Goal: Navigation & Orientation: Find specific page/section

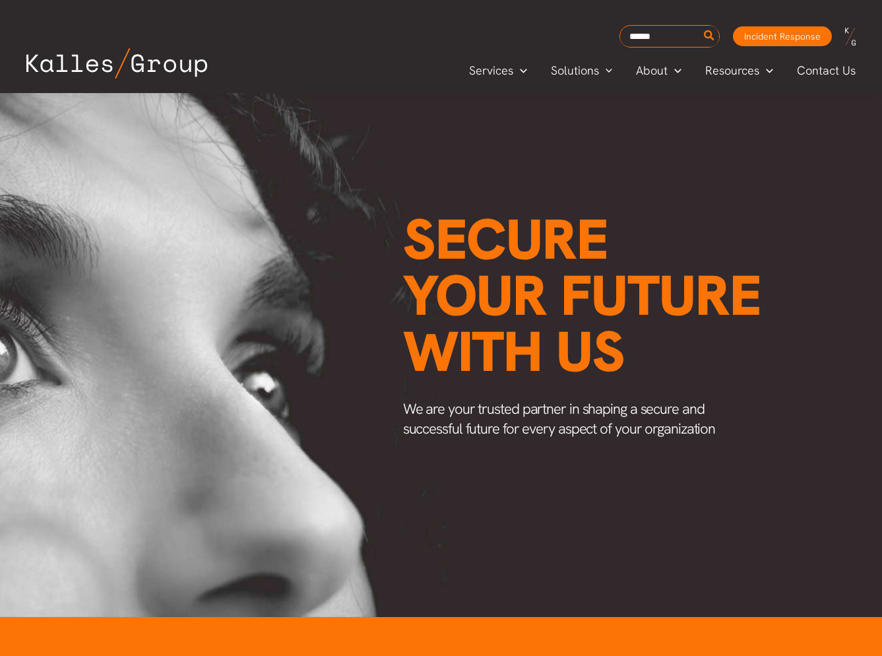
scroll to position [34, 0]
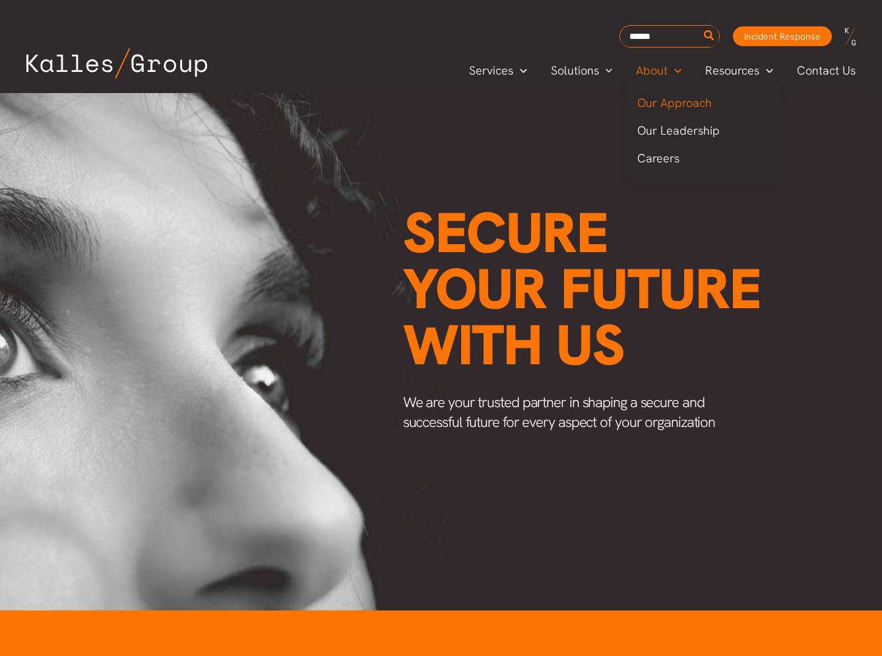
click at [660, 98] on span "Our Approach" at bounding box center [674, 102] width 75 height 15
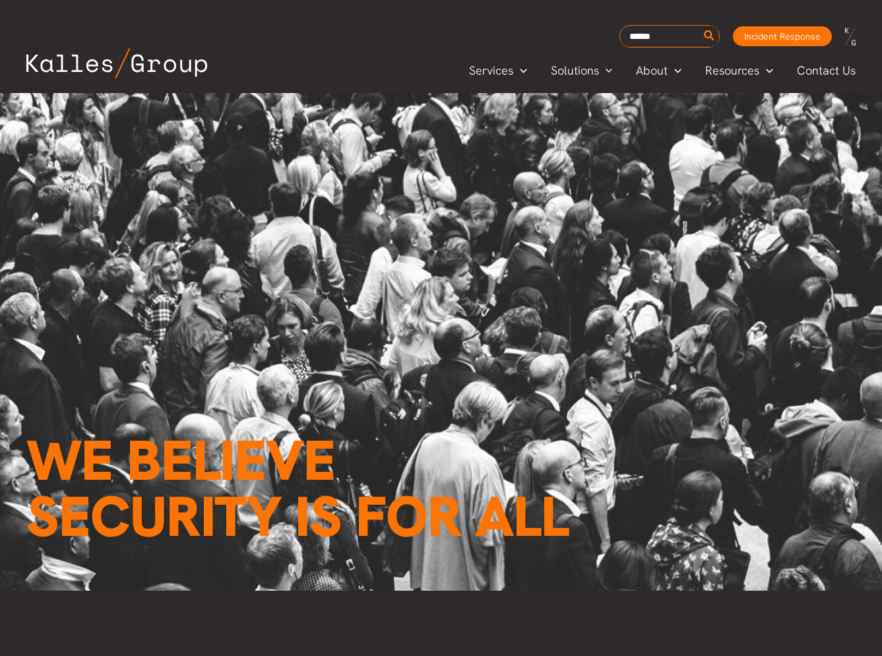
scroll to position [68, 0]
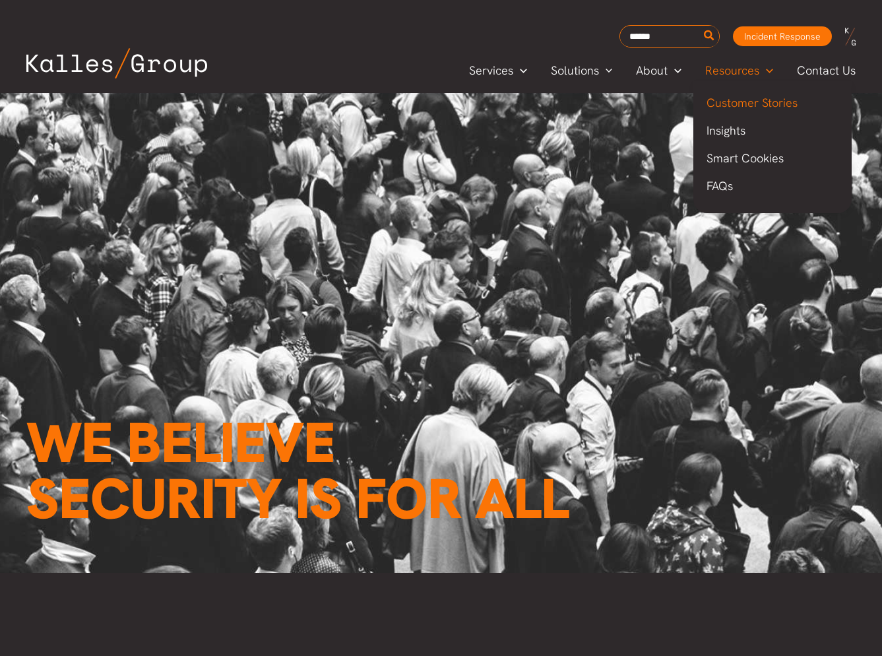
click at [747, 99] on span "Customer Stories" at bounding box center [751, 102] width 91 height 15
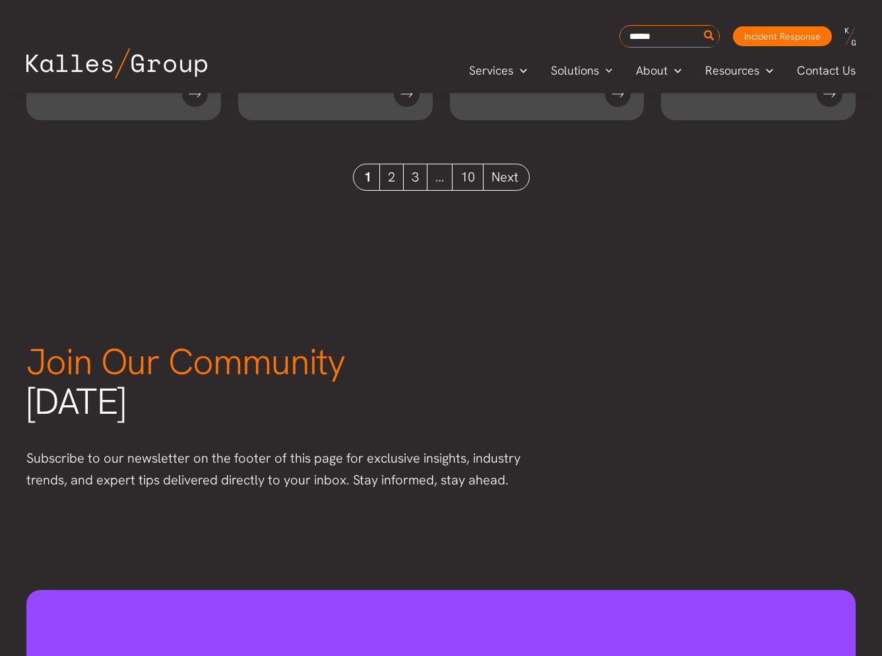
scroll to position [1367, 0]
